Goal: Transaction & Acquisition: Purchase product/service

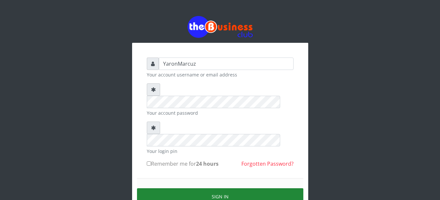
click at [217, 188] on button "Sign in" at bounding box center [220, 196] width 166 height 17
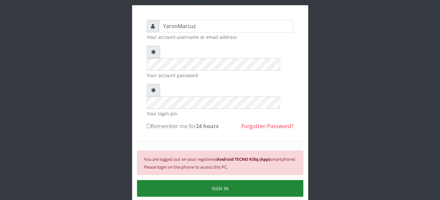
scroll to position [63, 0]
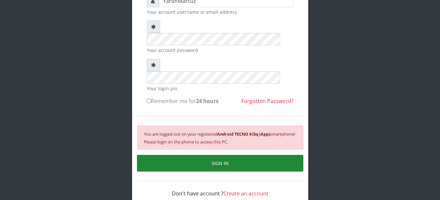
click at [211, 155] on button "SIGN IN" at bounding box center [220, 163] width 166 height 17
click at [174, 155] on button "SIGN IN" at bounding box center [220, 163] width 166 height 17
click at [237, 155] on button "SIGN IN" at bounding box center [220, 163] width 166 height 17
click at [225, 155] on button "SIGN IN" at bounding box center [220, 163] width 166 height 17
click at [218, 155] on button "SIGN IN" at bounding box center [220, 163] width 166 height 17
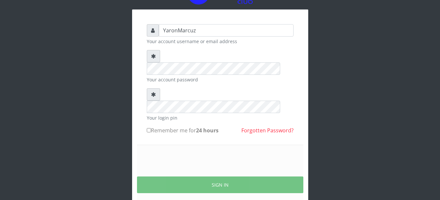
scroll to position [55, 0]
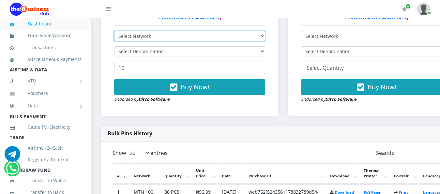
click at [265, 31] on select "Select Network MTN Globacom 9Mobile Airtel" at bounding box center [189, 36] width 151 height 10
select select "MTN"
click at [114, 31] on select "Select Network MTN Globacom 9Mobile Airtel" at bounding box center [189, 36] width 151 height 10
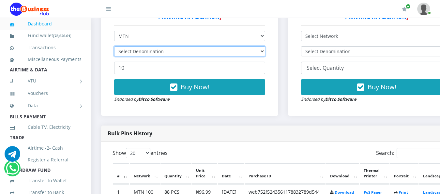
click at [265, 46] on select "Select Denomination" at bounding box center [189, 51] width 151 height 10
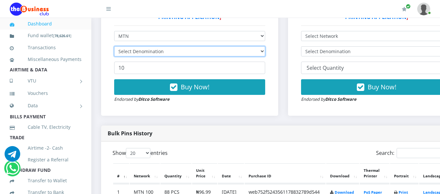
click at [265, 46] on select "Select Denomination" at bounding box center [189, 51] width 151 height 10
click at [265, 47] on select "Select Denomination" at bounding box center [189, 51] width 151 height 10
click at [265, 47] on select "Select Denomination MTN NGN100 - ₦96.99 MTN NGN200 - ₦193.98 MTN NGN400 - ₦387.…" at bounding box center [189, 51] width 151 height 10
select select "193.98-200"
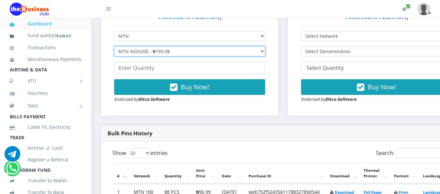
click at [114, 46] on select "Select Denomination MTN NGN100 - ₦96.99 MTN NGN200 - ₦193.98 MTN NGN400 - ₦387.…" at bounding box center [189, 51] width 151 height 10
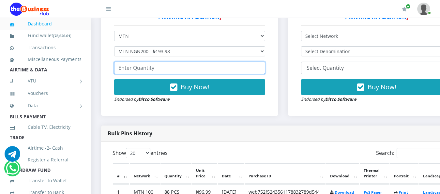
click at [233, 65] on input "number" at bounding box center [189, 68] width 151 height 12
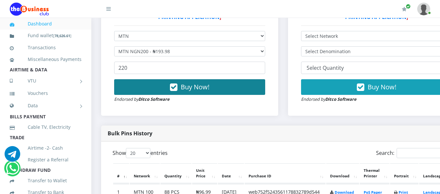
click at [206, 83] on span "Buy Now!" at bounding box center [195, 87] width 29 height 9
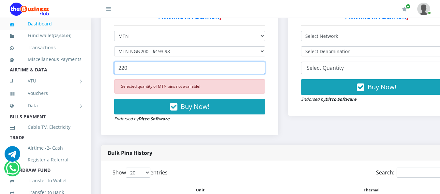
drag, startPoint x: 127, startPoint y: 61, endPoint x: 142, endPoint y: 67, distance: 16.7
click at [128, 62] on input "220" at bounding box center [189, 68] width 151 height 12
type input "2"
